Goal: Transaction & Acquisition: Book appointment/travel/reservation

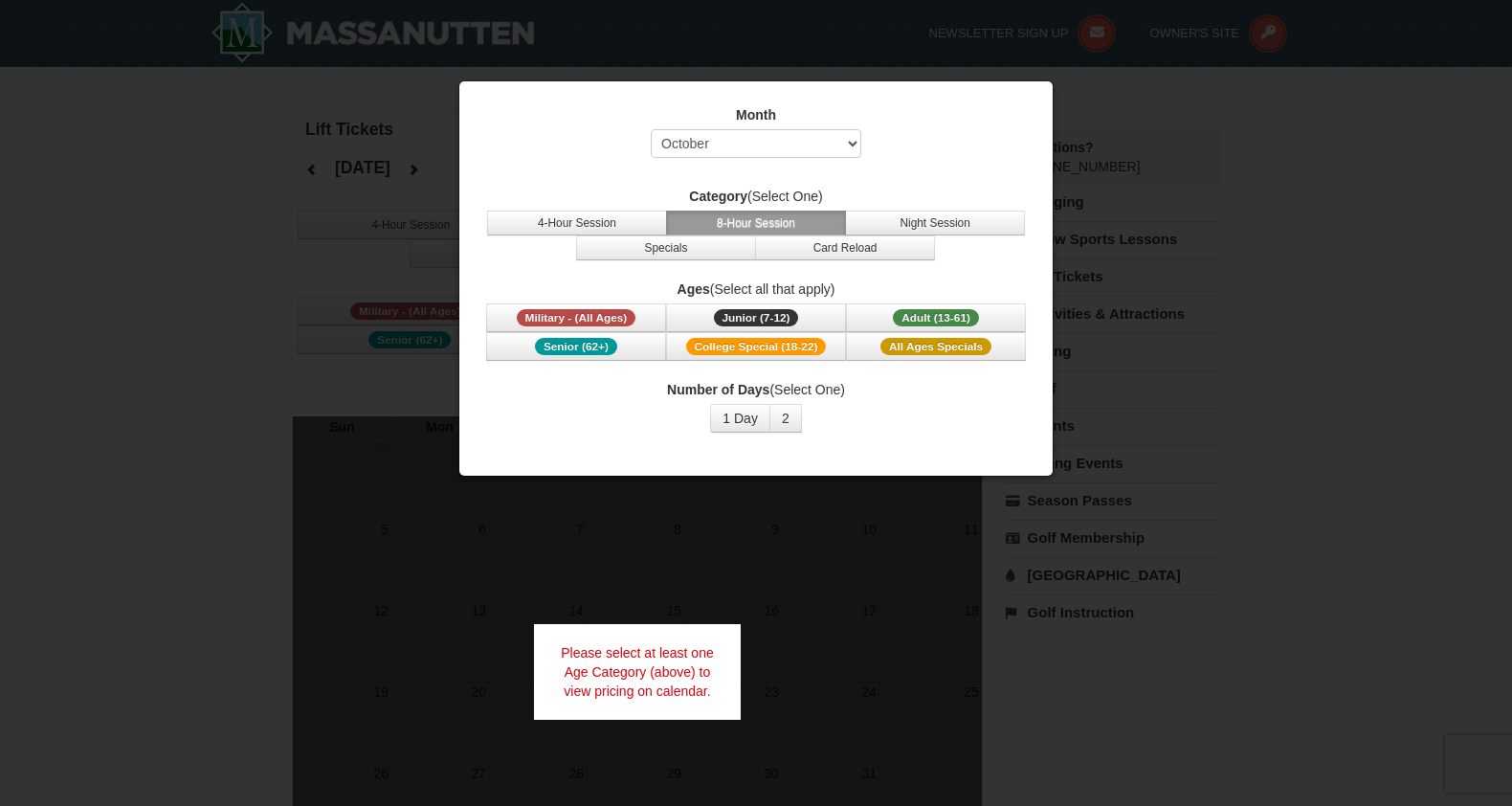
select select "10"
click at [938, 233] on button "Night Session" at bounding box center [934, 223] width 180 height 25
click at [786, 235] on button "8-Hour Session" at bounding box center [756, 223] width 180 height 25
click at [879, 317] on button "Adult (13-61) (13 - 61)" at bounding box center [935, 317] width 180 height 28
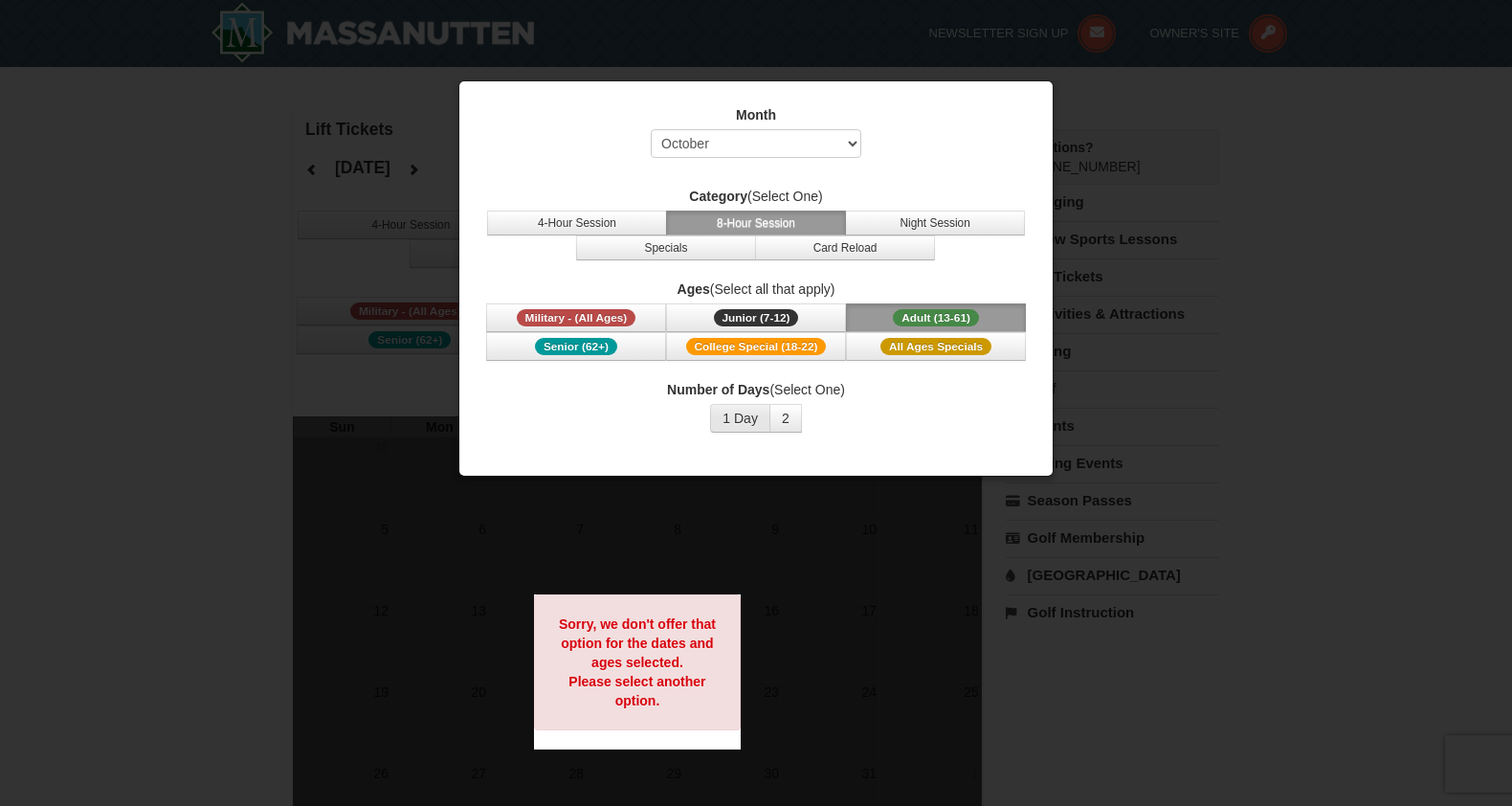
click at [738, 423] on button "1 Day" at bounding box center [740, 418] width 60 height 28
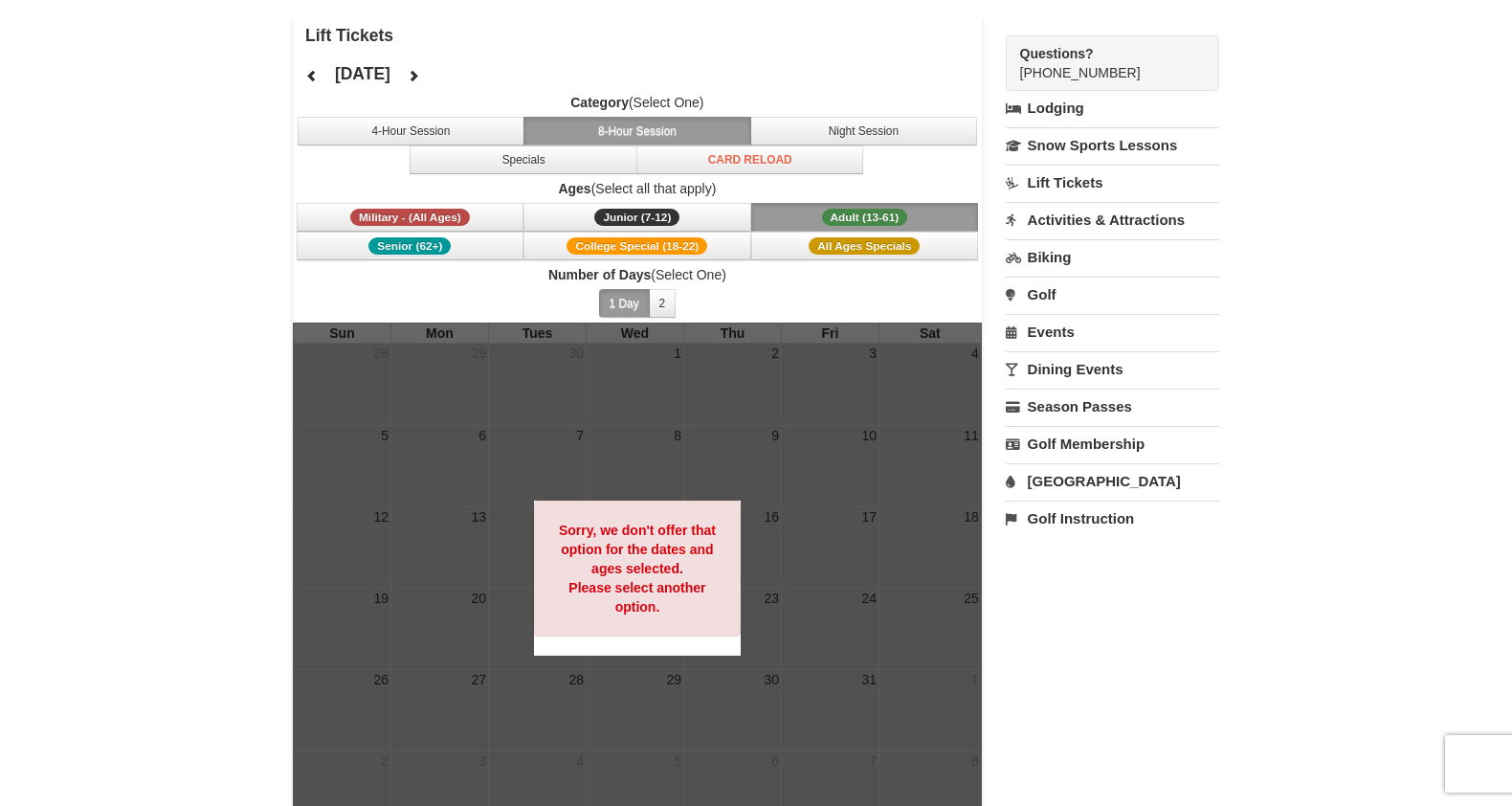
scroll to position [89, 0]
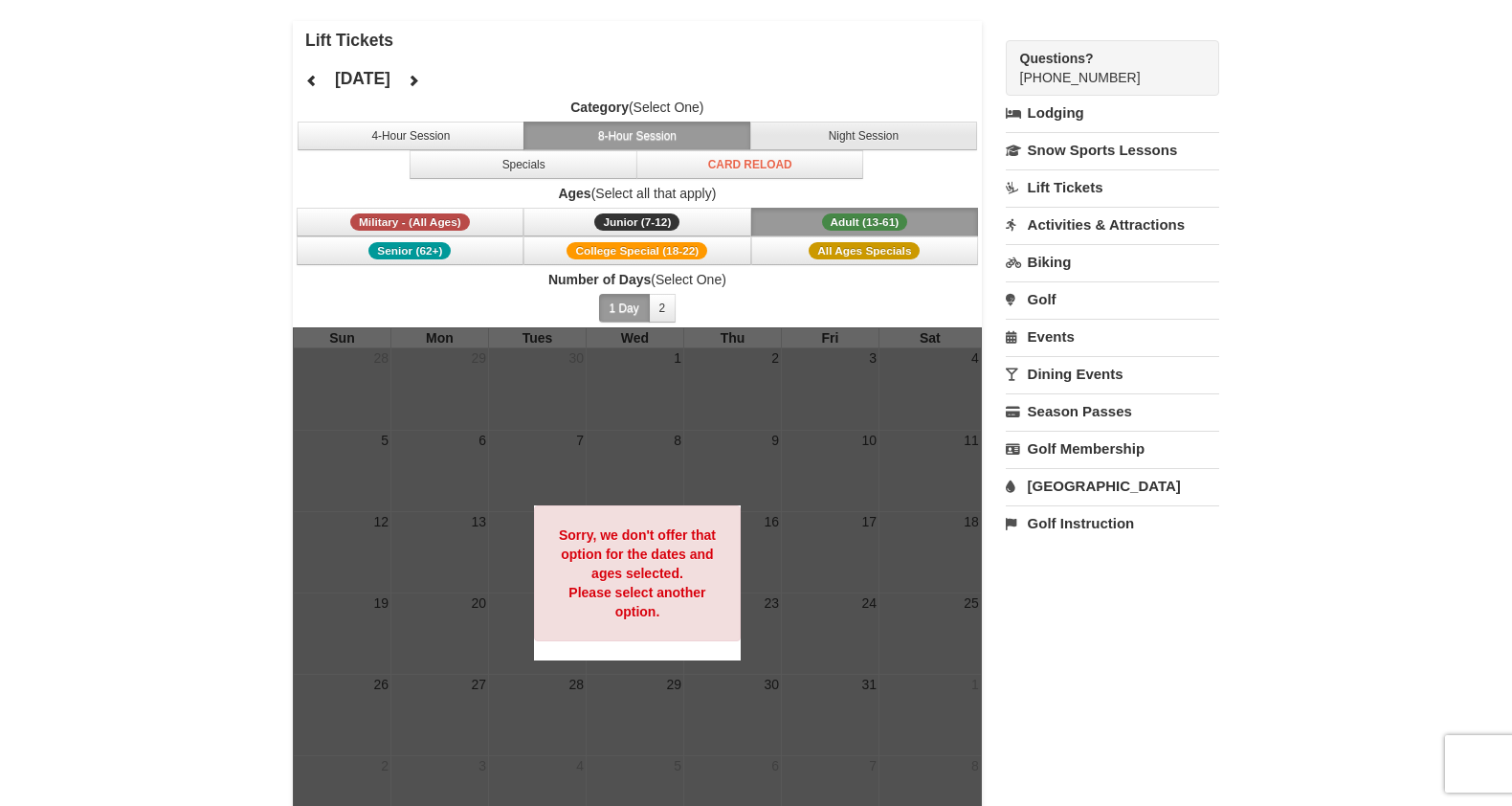
click at [788, 136] on button "Night Session" at bounding box center [864, 135] width 228 height 28
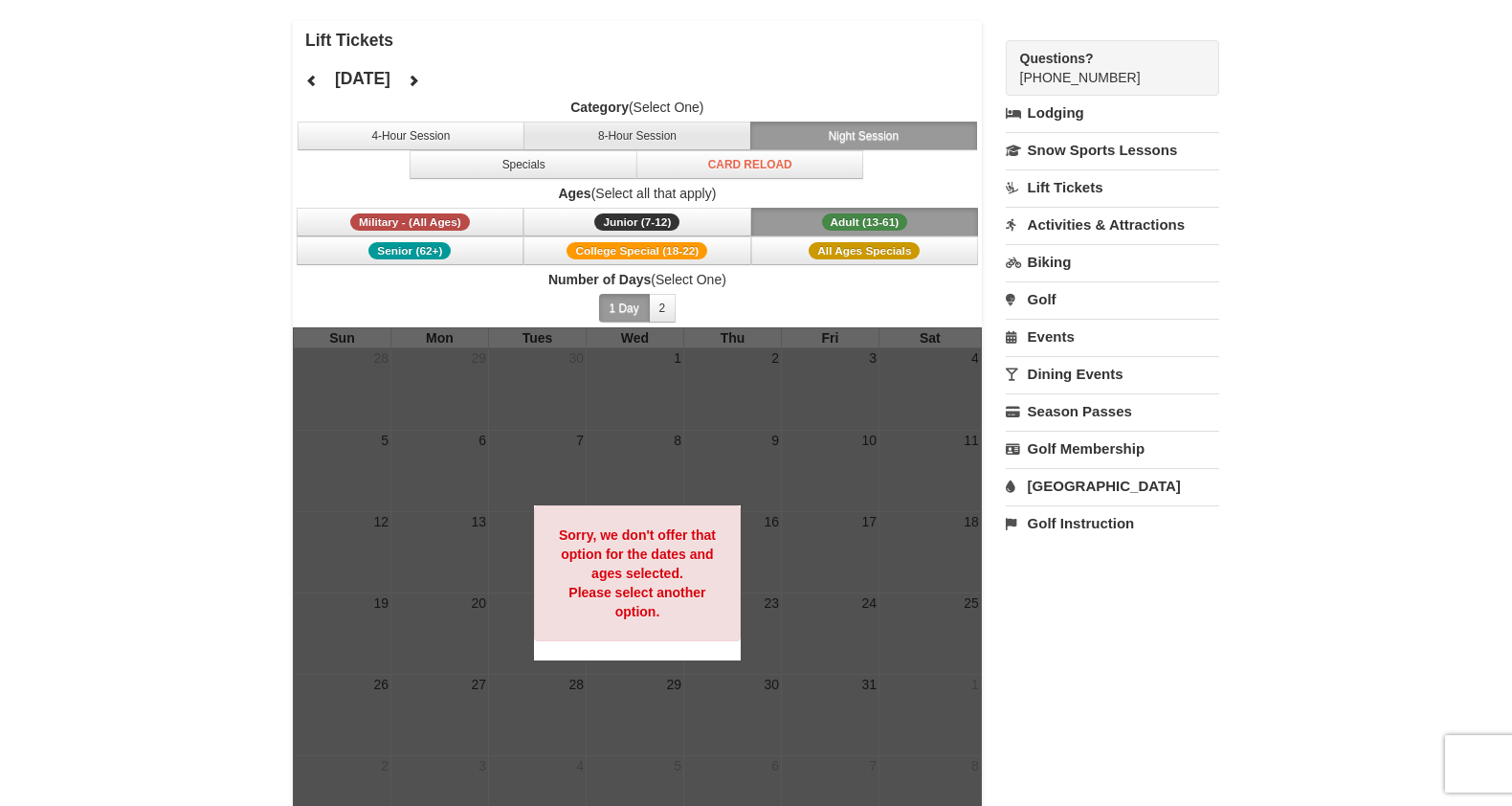
click at [663, 149] on button "8-Hour Session" at bounding box center [637, 135] width 228 height 28
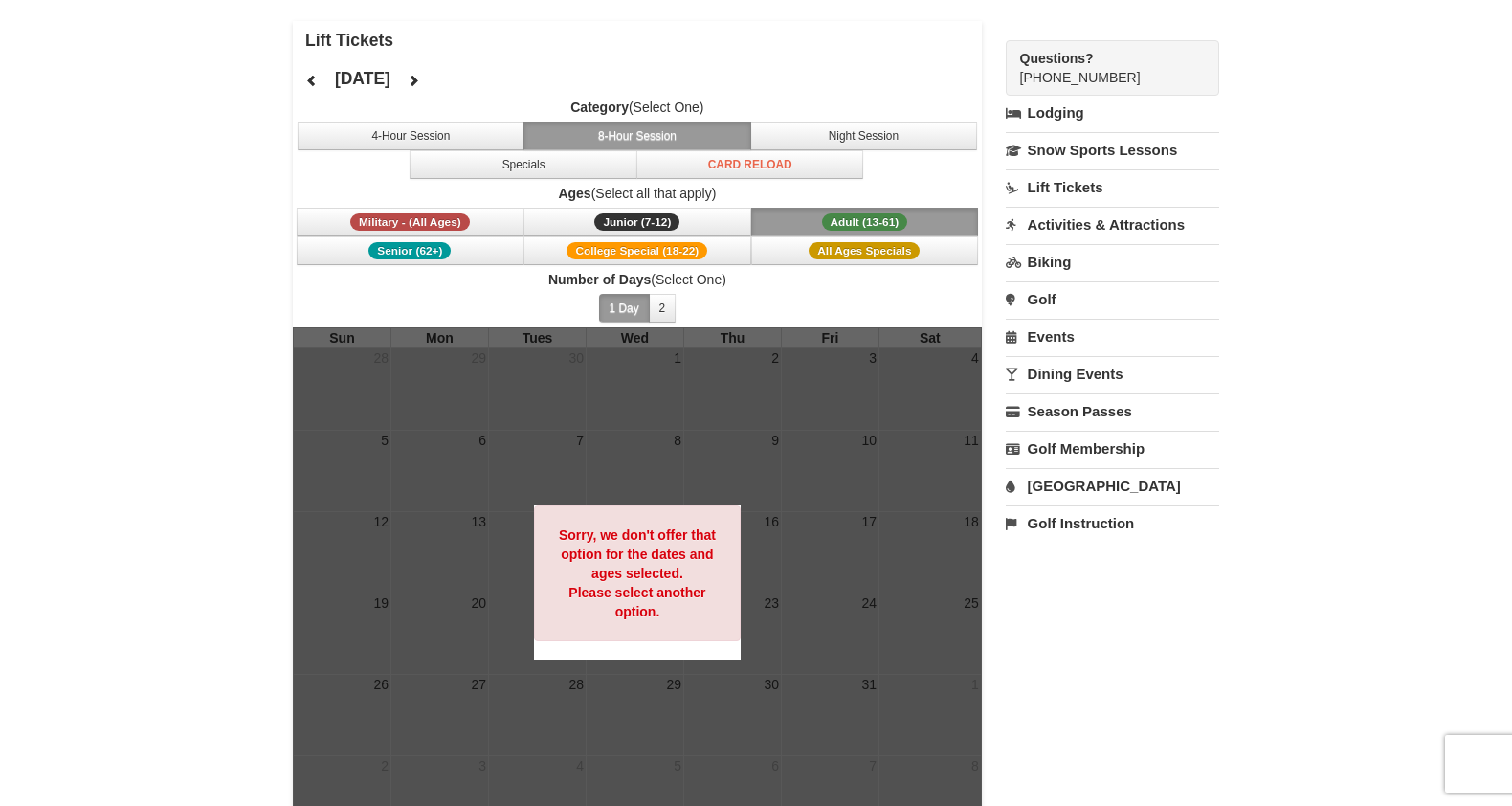
click at [433, 88] on button at bounding box center [413, 80] width 38 height 28
click at [420, 84] on icon at bounding box center [413, 81] width 14 height 14
click at [785, 131] on button "Night Session" at bounding box center [864, 135] width 228 height 28
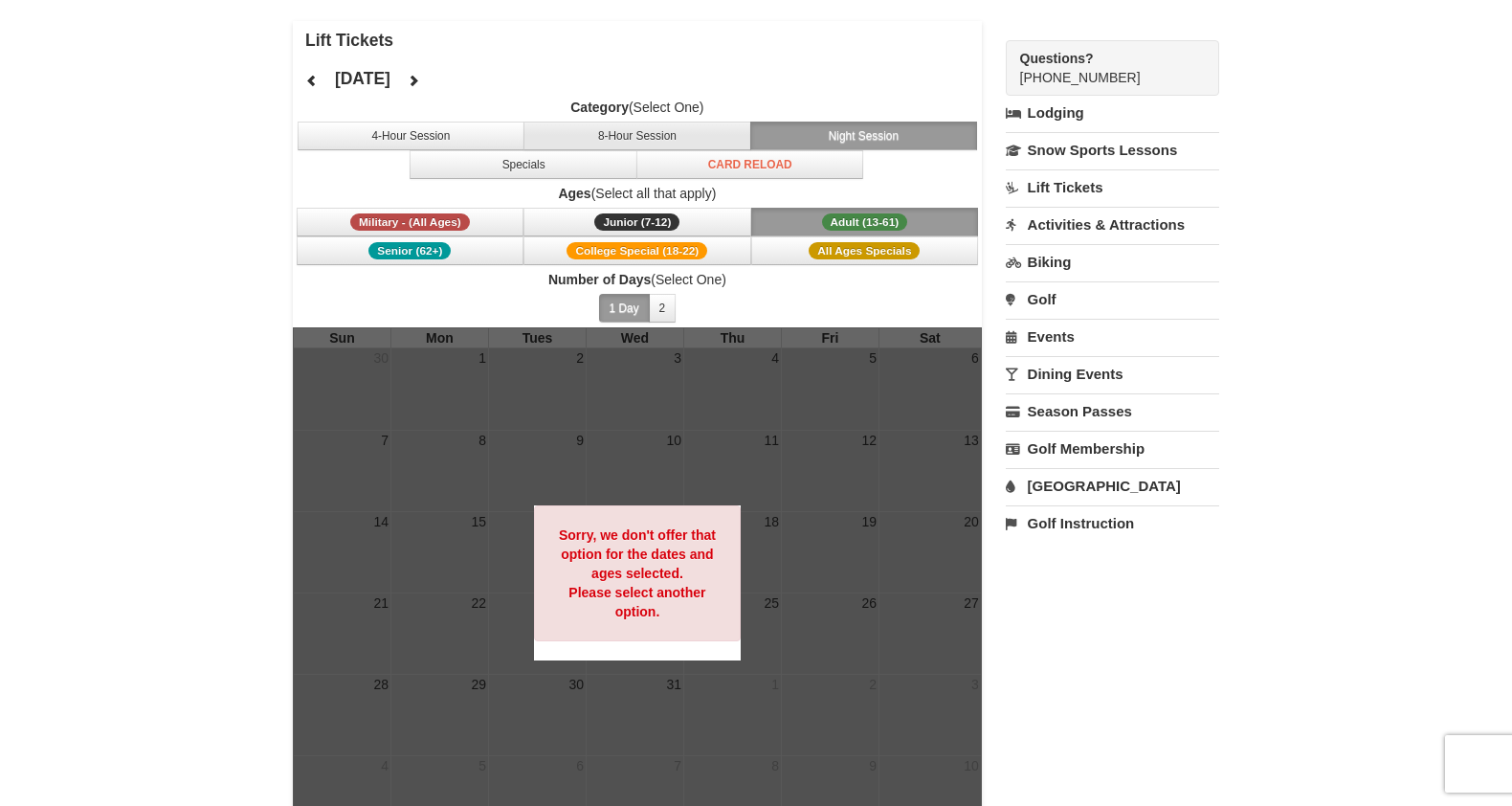
click at [717, 127] on button "8-Hour Session" at bounding box center [637, 135] width 228 height 28
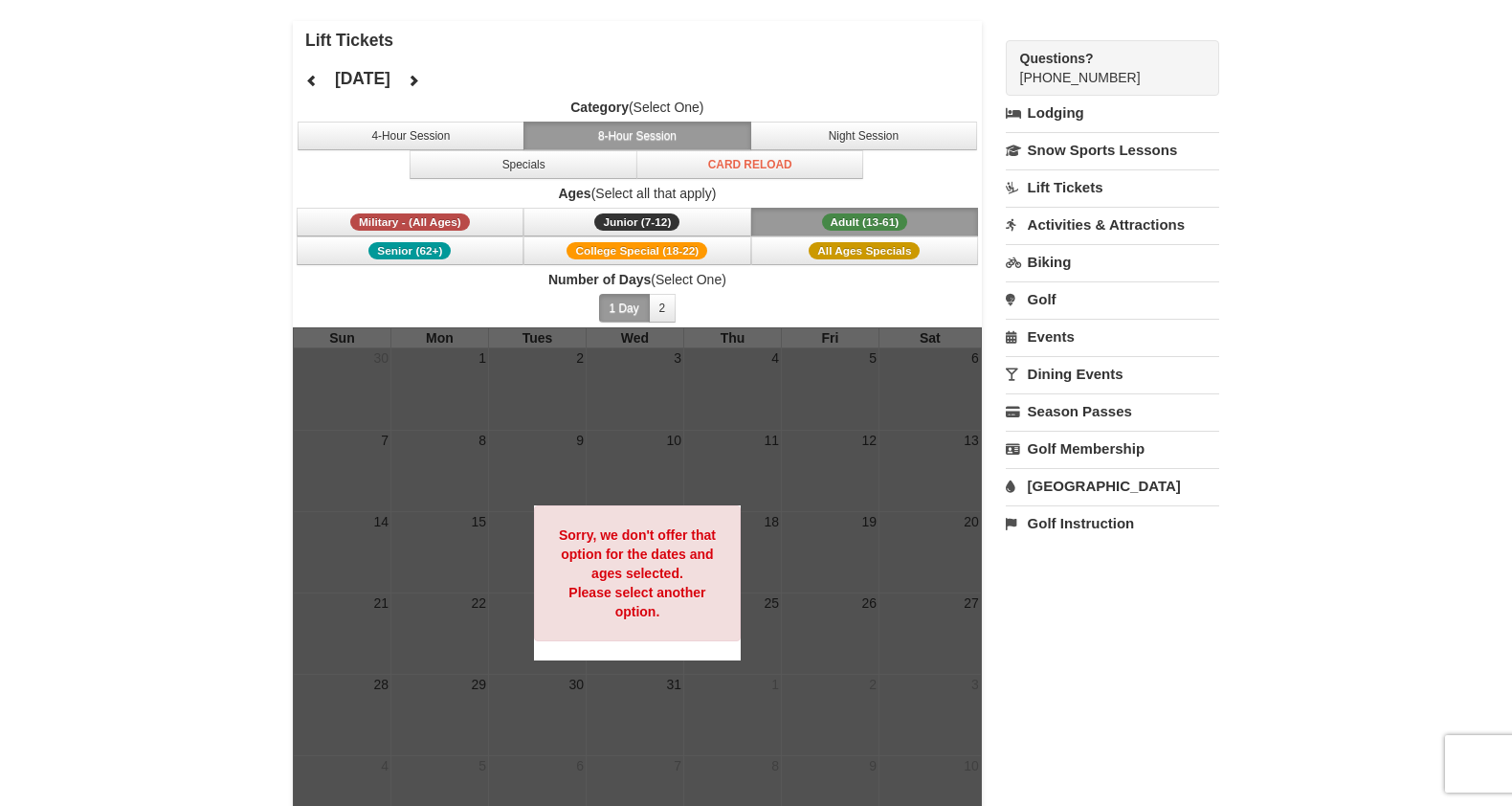
click at [797, 226] on button "Adult (13-61) (13 - 61)" at bounding box center [864, 222] width 228 height 28
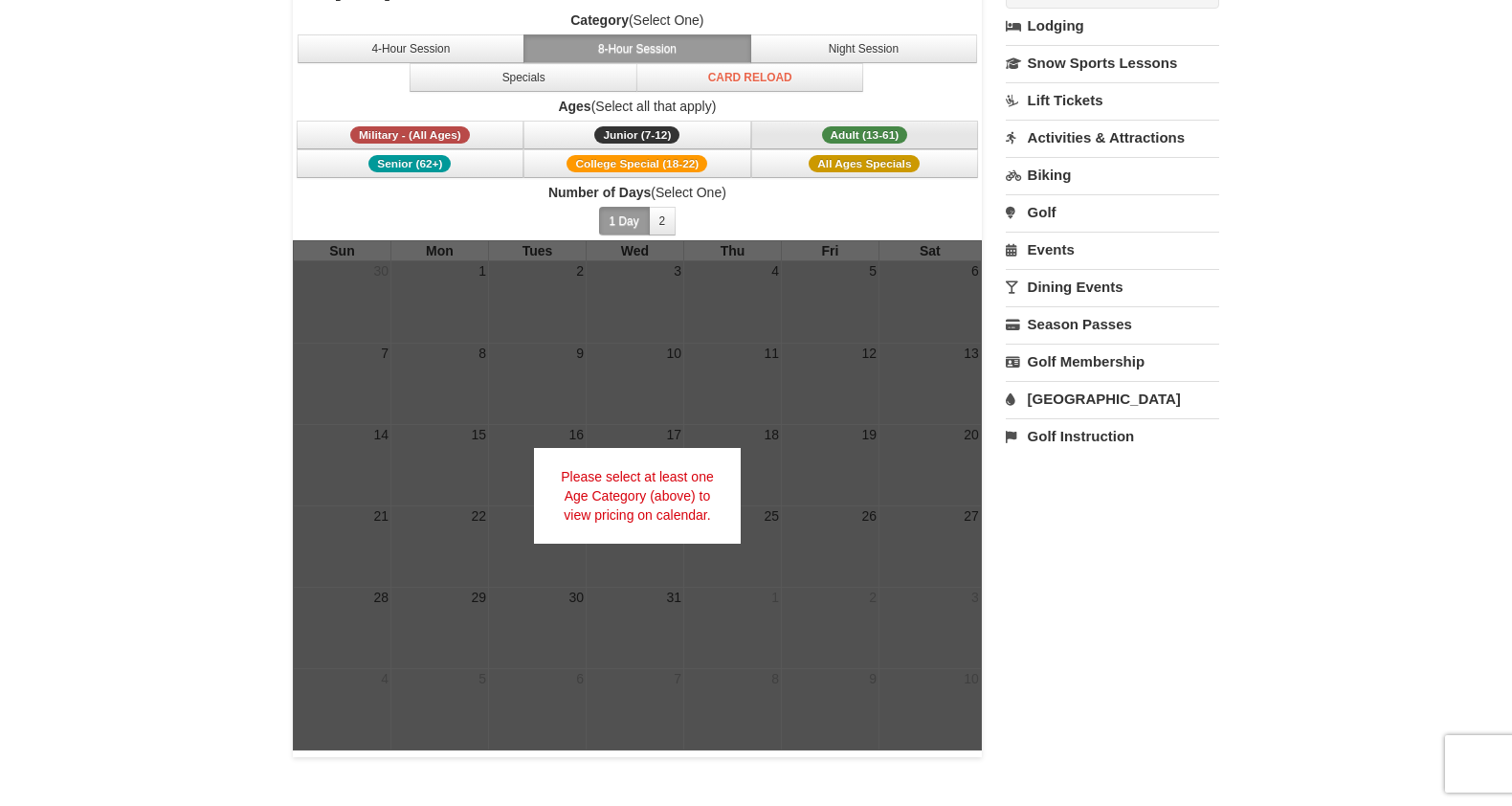
scroll to position [176, 0]
click at [821, 126] on button "Adult (13-61) (13 - 61)" at bounding box center [864, 134] width 228 height 28
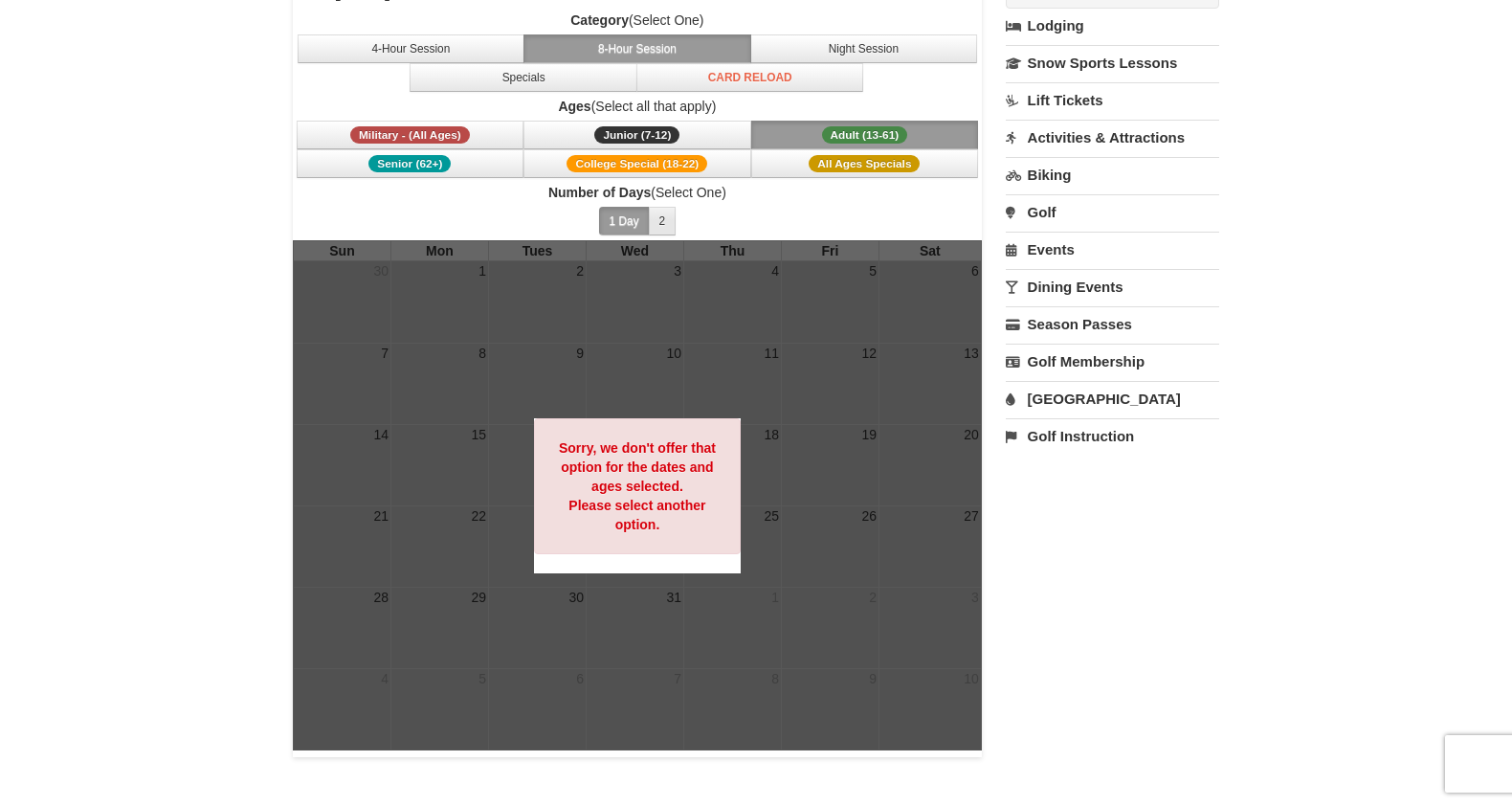
click at [666, 223] on button "2" at bounding box center [662, 221] width 27 height 28
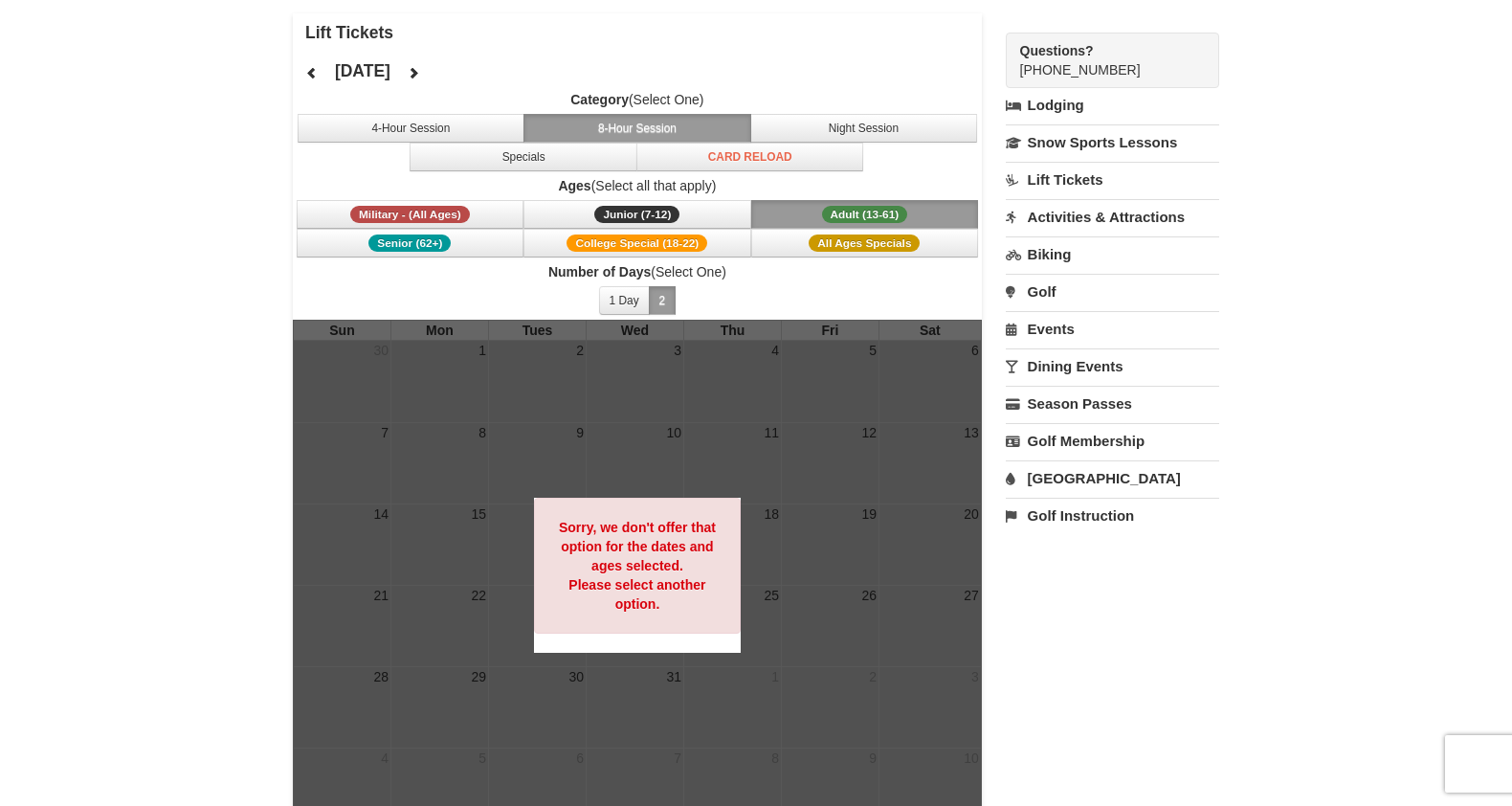
scroll to position [90, 0]
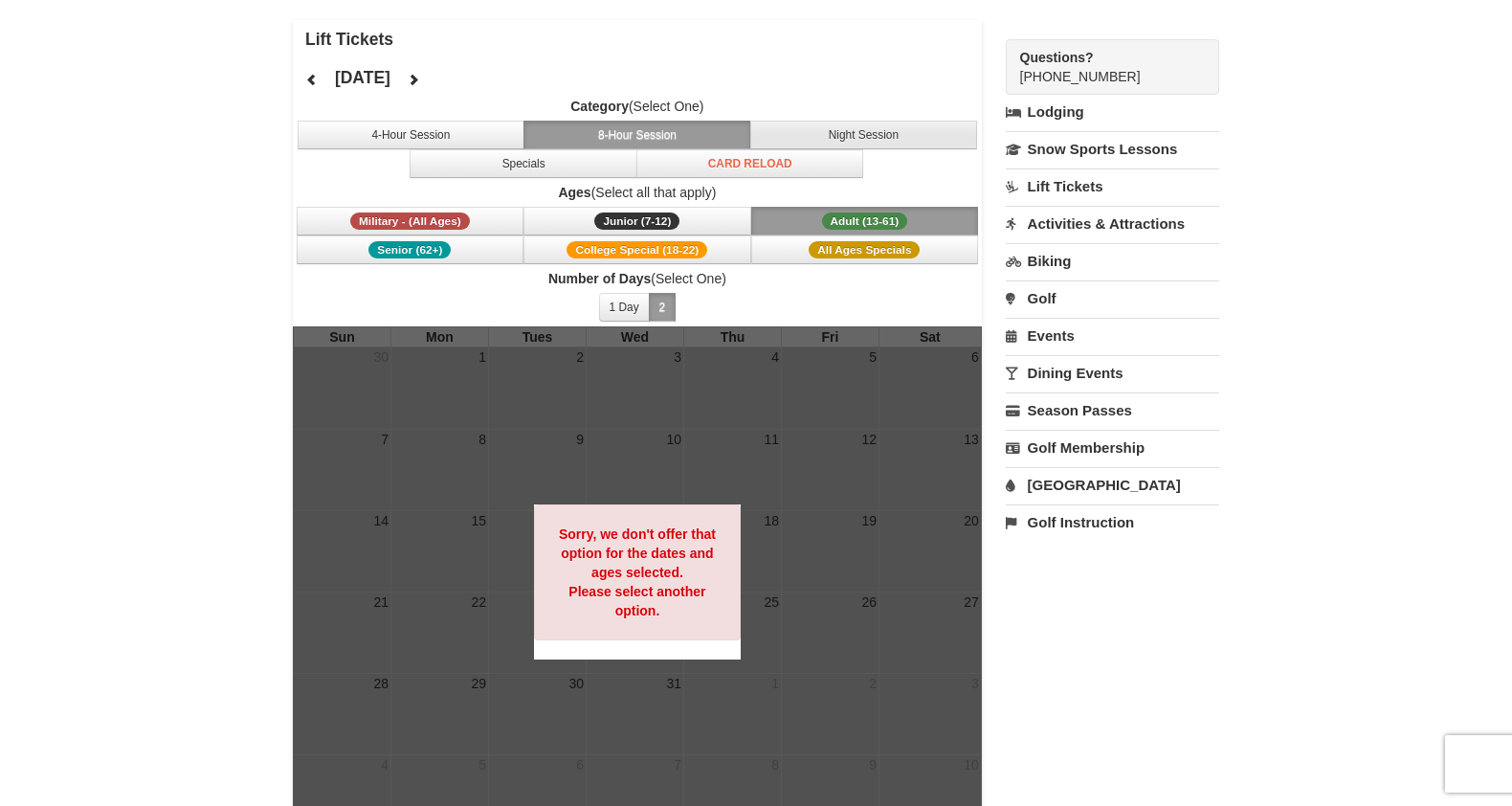
click at [782, 139] on button "Night Session" at bounding box center [864, 134] width 228 height 28
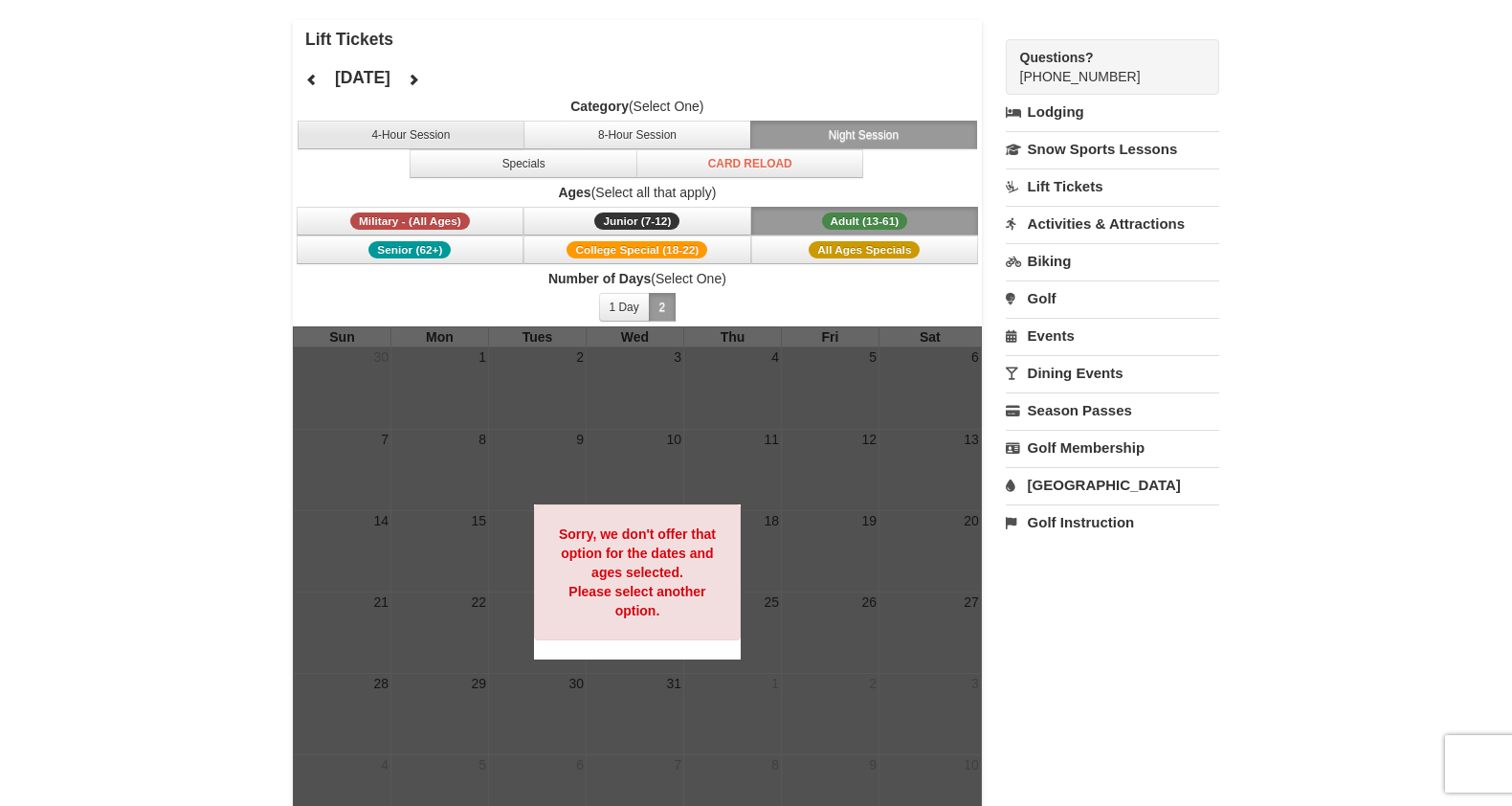
click at [443, 130] on button "4-Hour Session" at bounding box center [411, 134] width 228 height 28
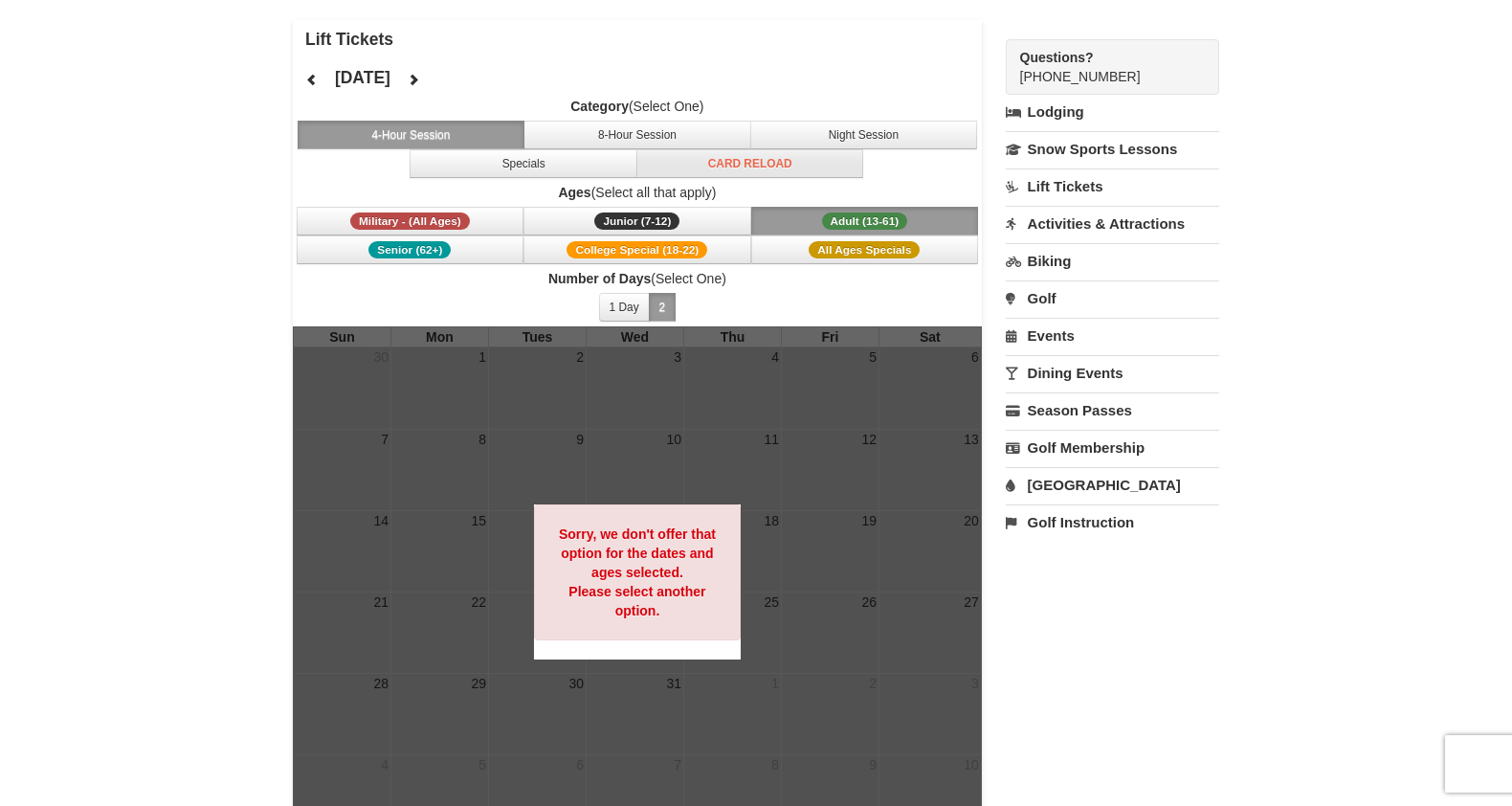
click at [740, 164] on button "Card Reload" at bounding box center [750, 163] width 228 height 28
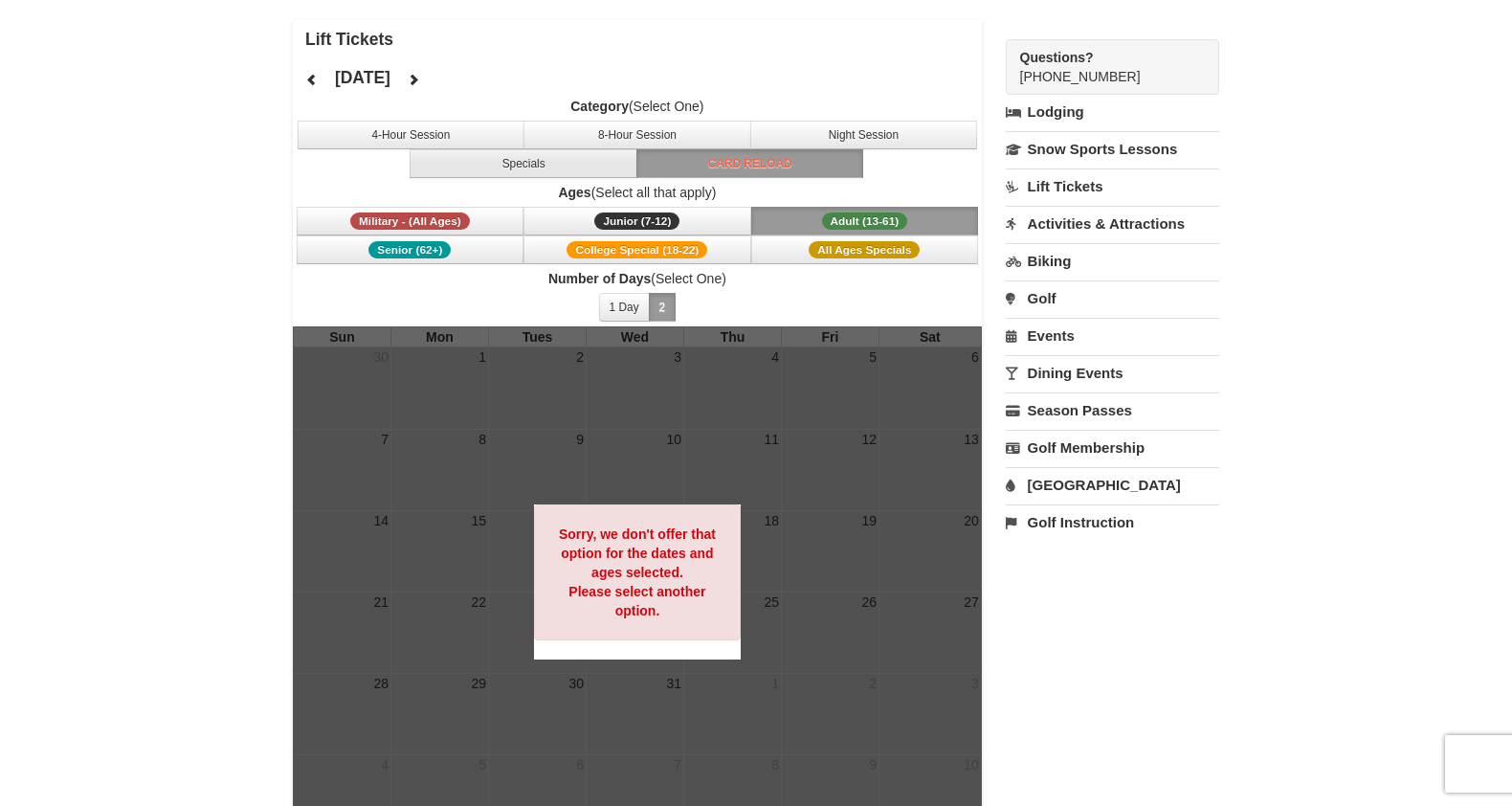
click at [616, 166] on button "Specials" at bounding box center [523, 163] width 228 height 28
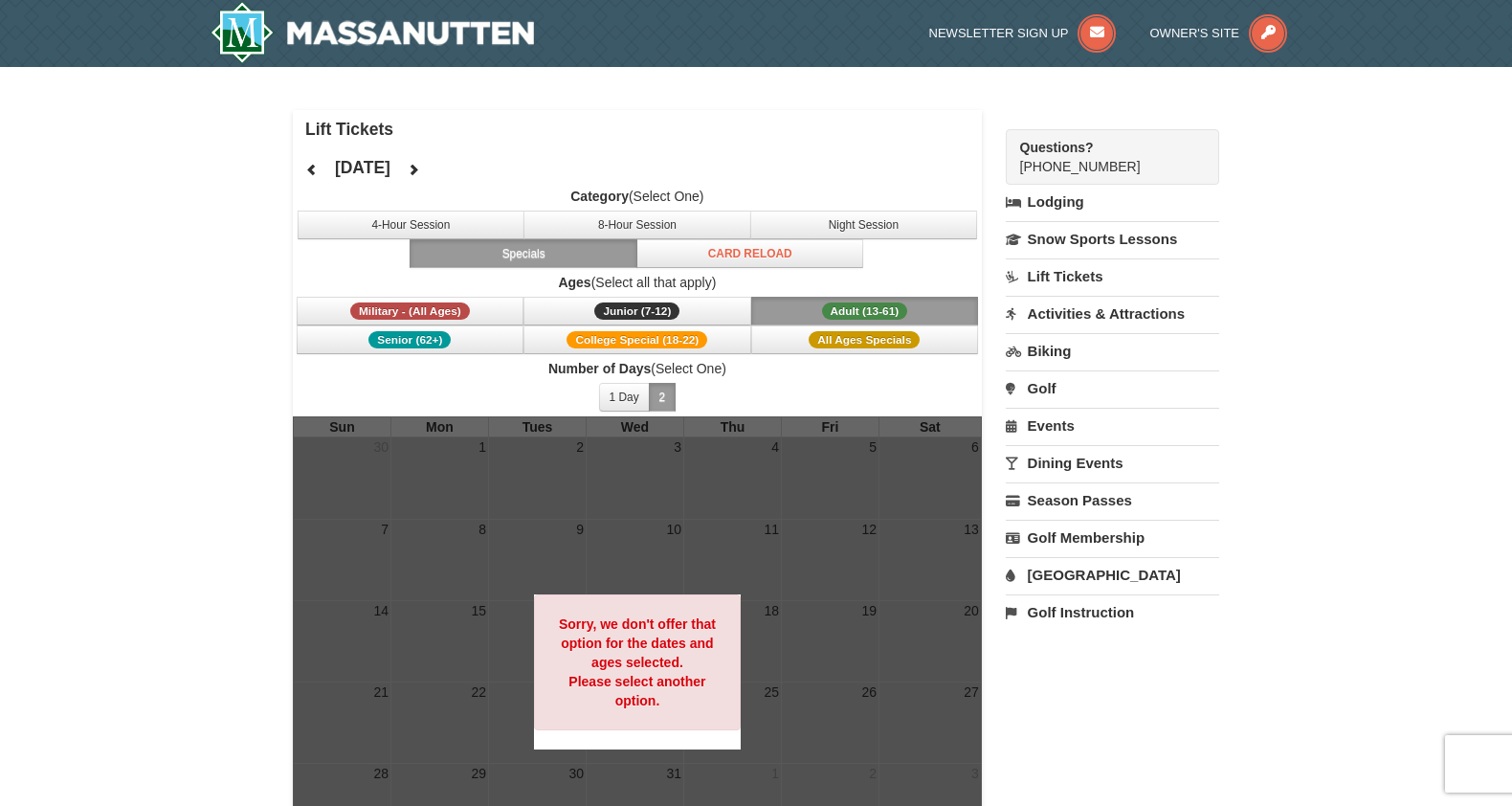
scroll to position [0, 0]
click at [1063, 280] on link "Lift Tickets" at bounding box center [1112, 276] width 213 height 35
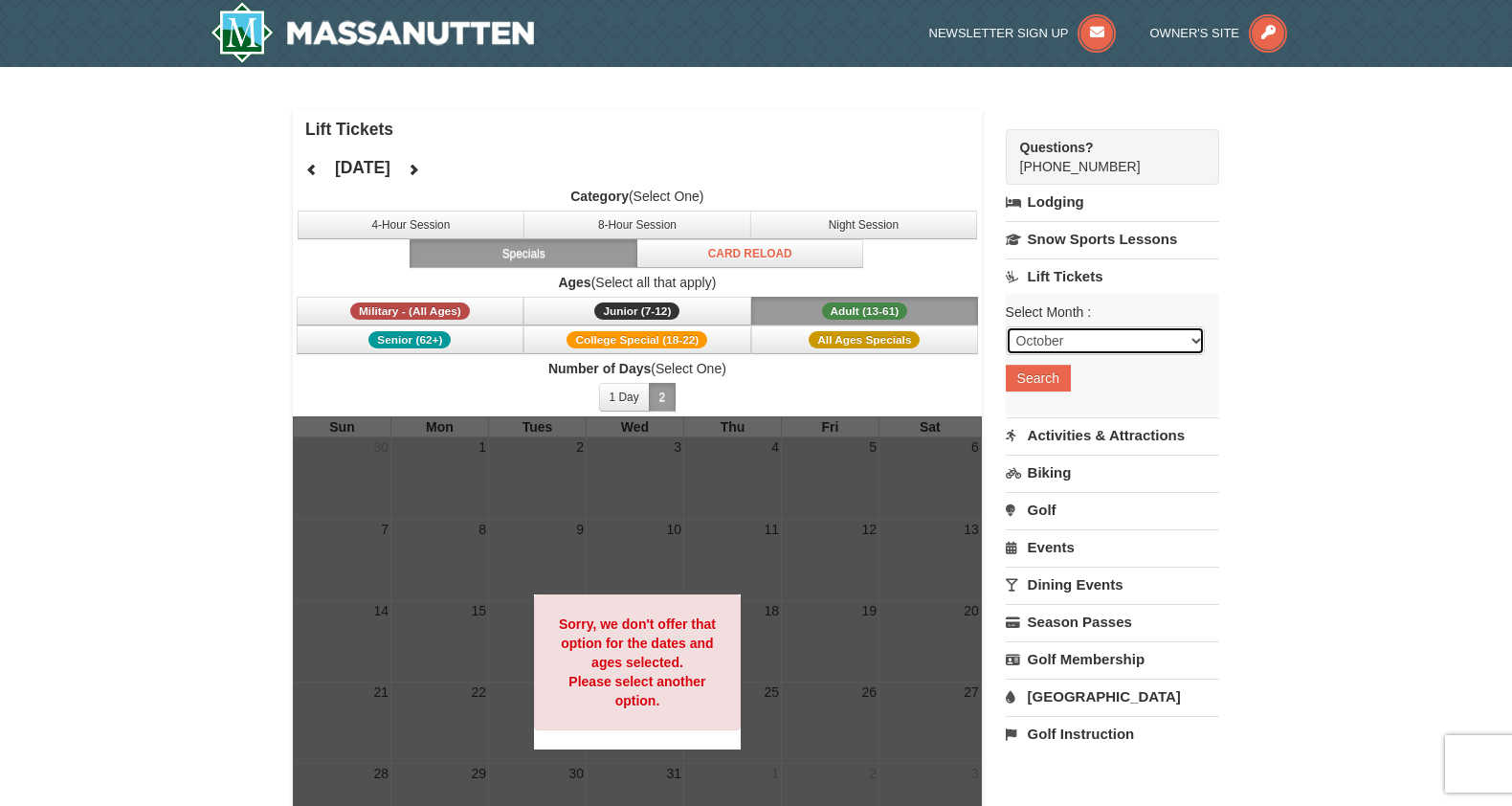
select select "12"
click at [1048, 373] on button "Search" at bounding box center [1038, 378] width 65 height 27
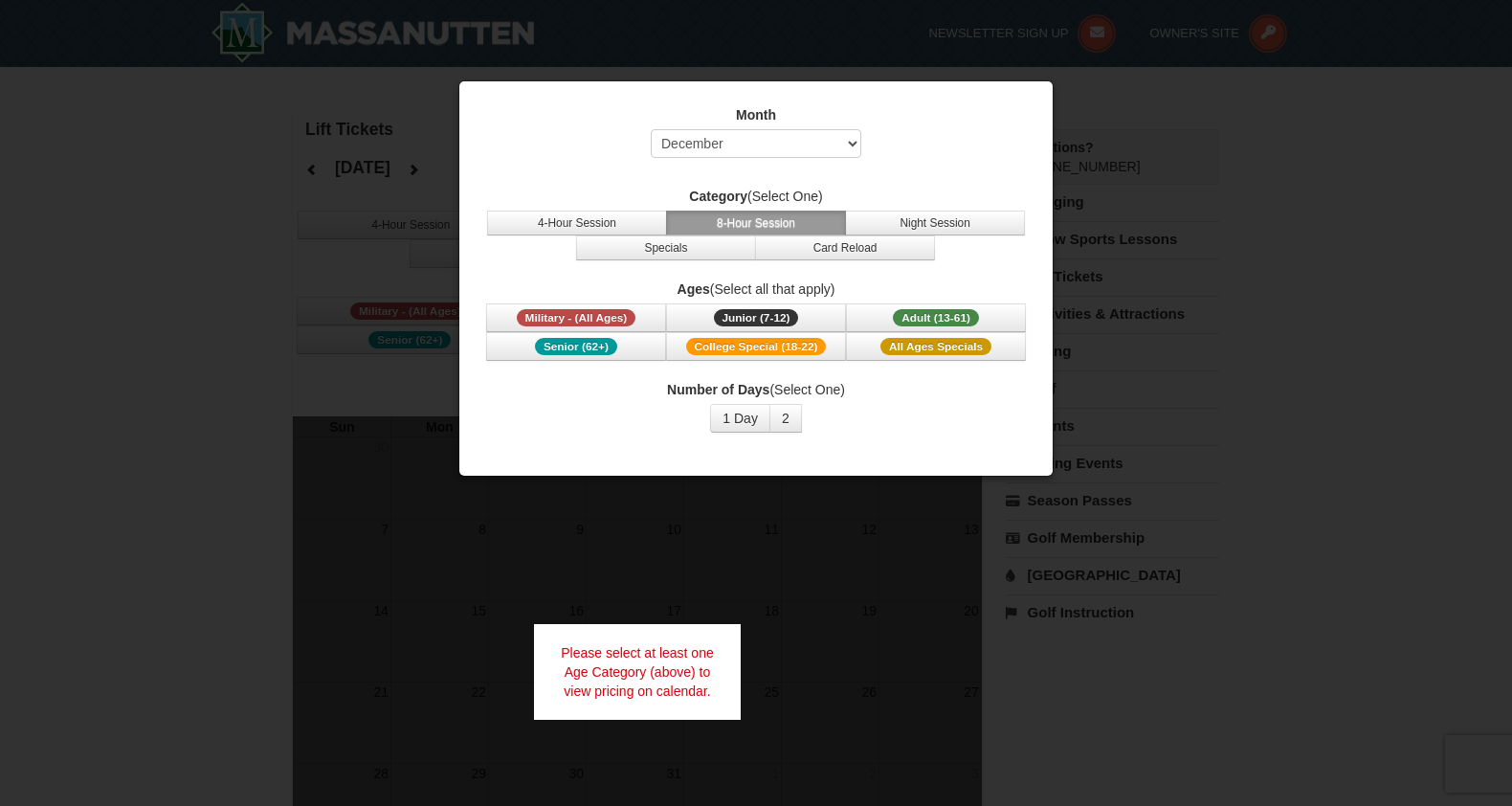
select select "12"
click at [752, 410] on button "1 Day" at bounding box center [740, 418] width 60 height 28
click at [905, 323] on span "Adult (13-61)" at bounding box center [936, 318] width 86 height 18
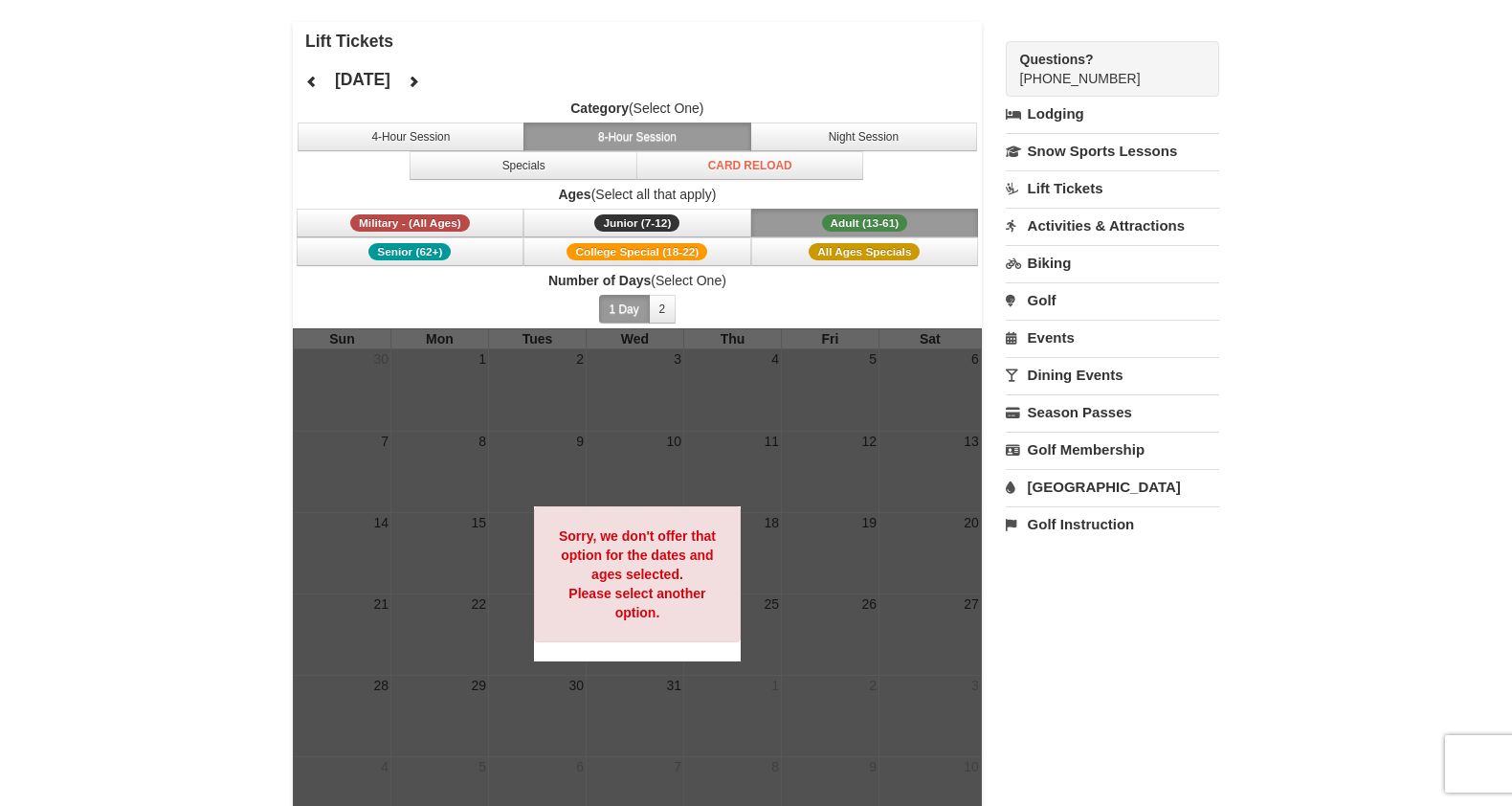
scroll to position [84, 0]
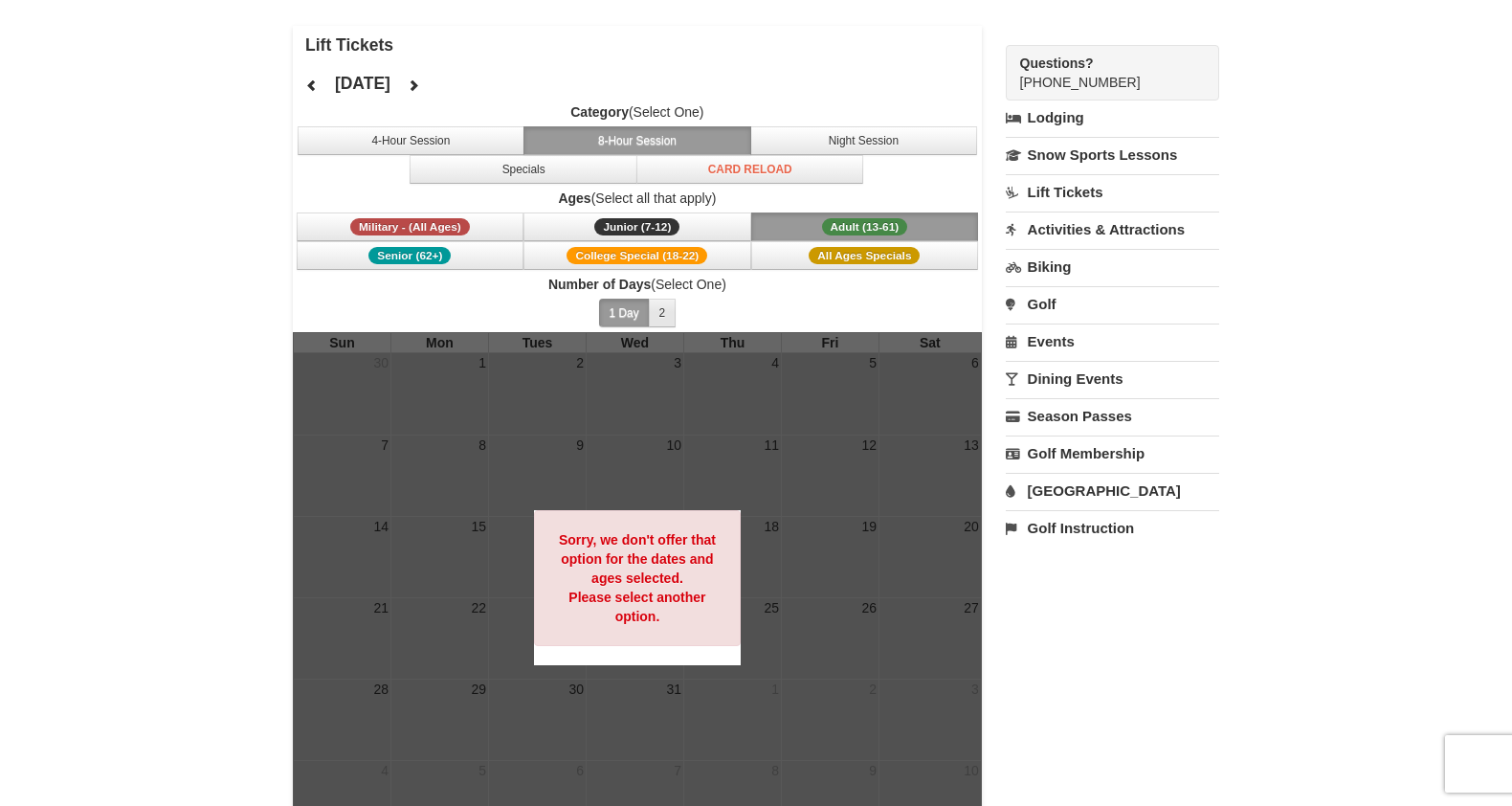
click at [659, 325] on button "2" at bounding box center [662, 312] width 27 height 28
click at [641, 321] on button "1 Day" at bounding box center [624, 312] width 51 height 28
click at [605, 174] on button "Specials" at bounding box center [523, 169] width 228 height 28
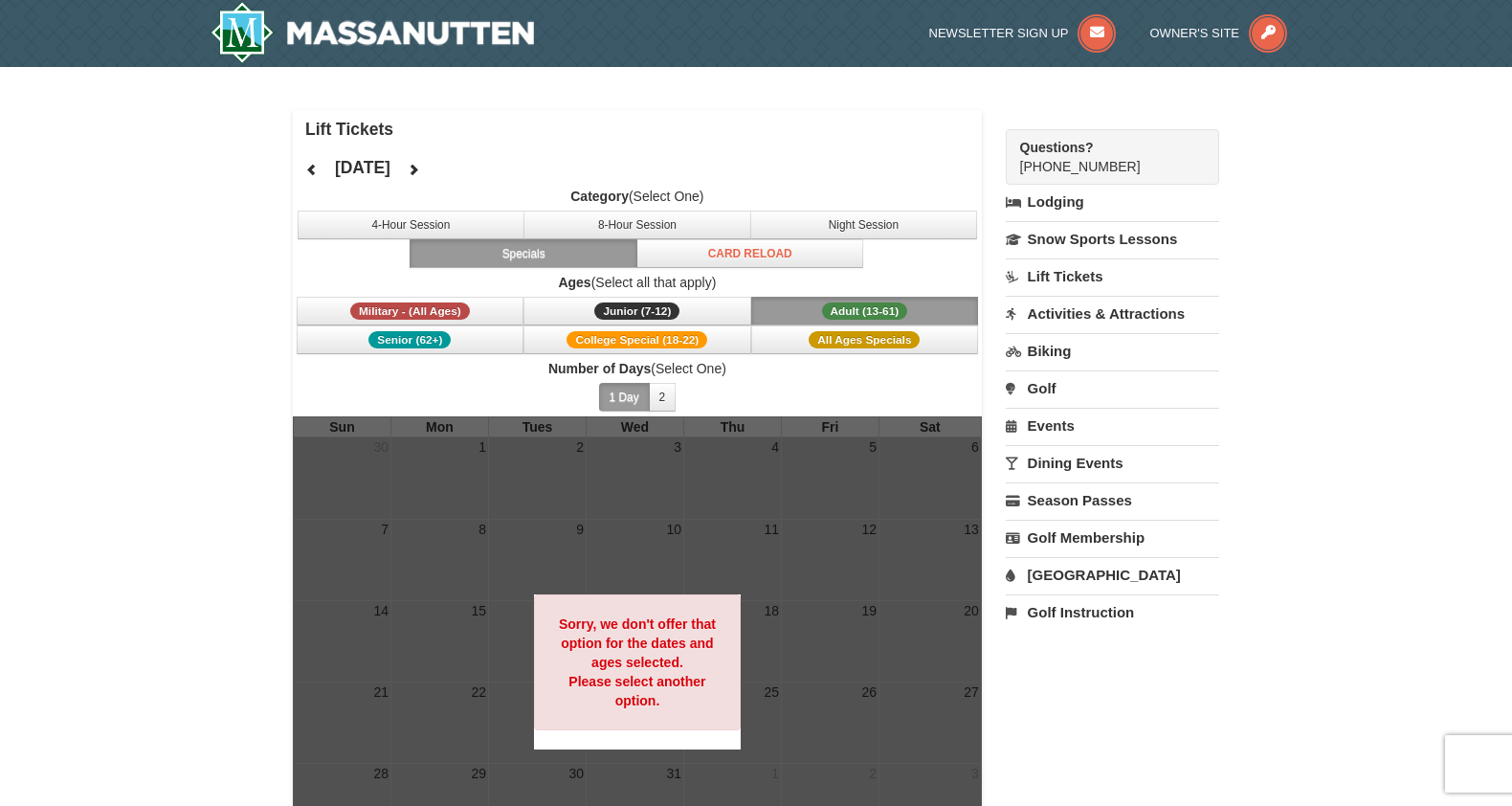
scroll to position [0, 0]
